Goal: Check status: Check status

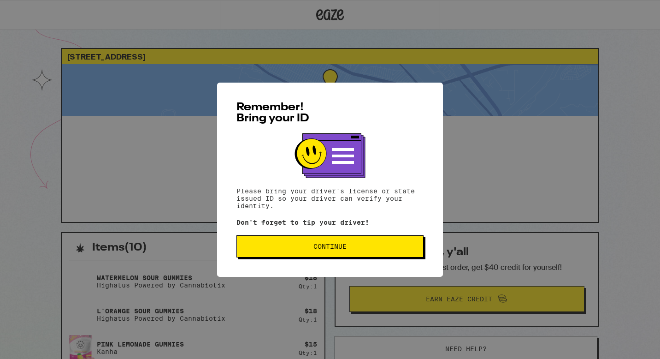
click at [285, 247] on span "Continue" at bounding box center [330, 246] width 172 height 6
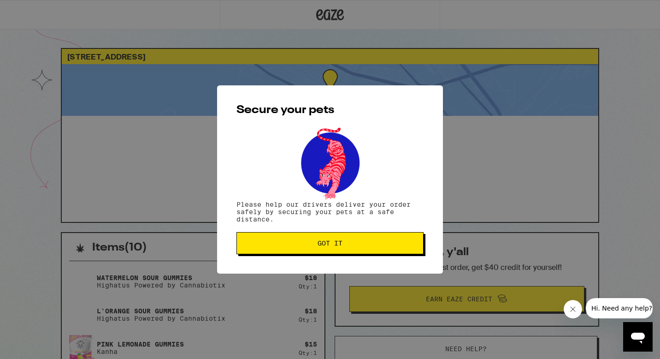
click at [307, 251] on button "Got it" at bounding box center [330, 243] width 187 height 22
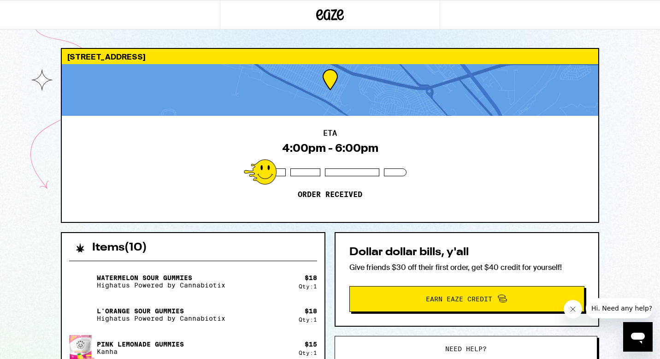
click at [32, 222] on div "[STREET_ADDRESS] ETA 4:00pm - 6:00pm Order received Items ( 10 ) Watermelon Sou…" at bounding box center [330, 366] width 660 height 733
click at [337, 222] on div "[STREET_ADDRESS] ETA 4:00pm - 6:00pm Order received" at bounding box center [330, 135] width 539 height 175
click at [571, 312] on icon "Close message from company" at bounding box center [573, 308] width 7 height 7
click at [595, 147] on div "ETA 4:00pm - 6:00pm Order received" at bounding box center [330, 169] width 537 height 106
